Goal: Navigation & Orientation: Find specific page/section

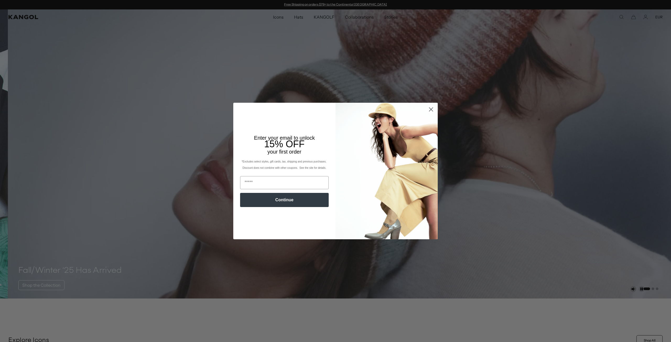
click at [430, 112] on circle "Close dialog" at bounding box center [431, 109] width 9 height 9
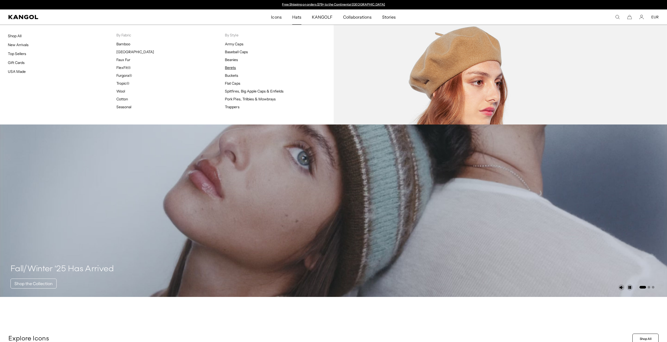
click at [232, 66] on link "Berets" at bounding box center [230, 67] width 11 height 5
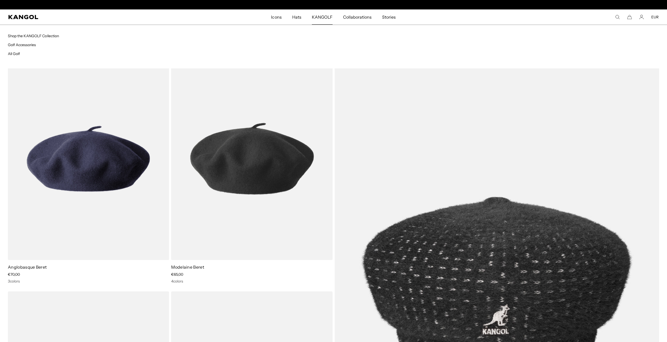
scroll to position [0, 108]
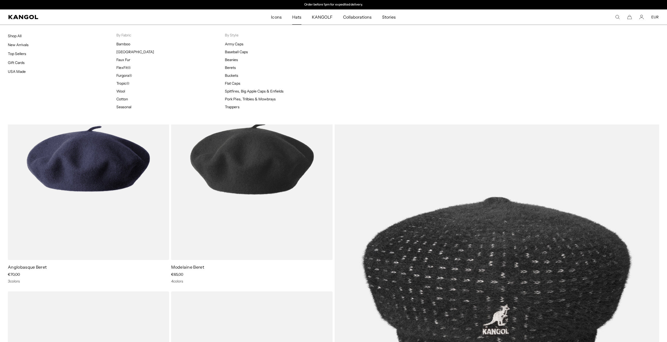
click at [298, 17] on span "Hats" at bounding box center [296, 16] width 9 height 15
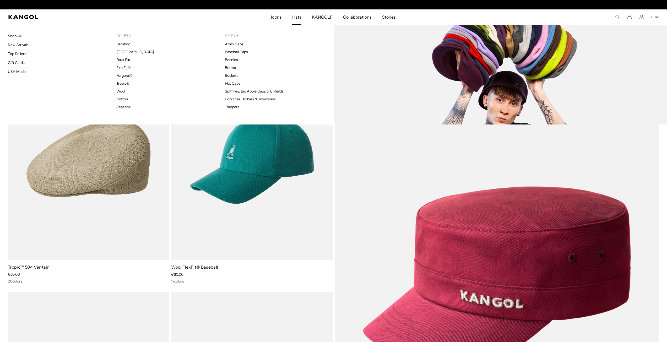
click at [230, 83] on link "Flat Caps" at bounding box center [232, 83] width 15 height 5
